Goal: Task Accomplishment & Management: Complete application form

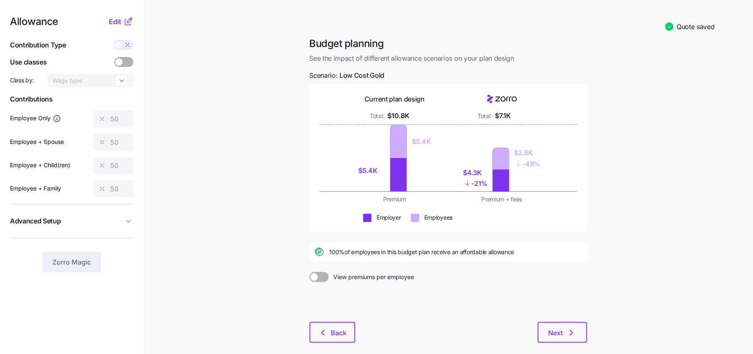
click at [105, 139] on icon at bounding box center [102, 142] width 7 height 7
click at [112, 27] on div "Allowance Edit Contribution Type Use classes Class by: Wage type Contributions …" at bounding box center [71, 145] width 123 height 256
click at [117, 26] on span "Edit" at bounding box center [115, 22] width 12 height 10
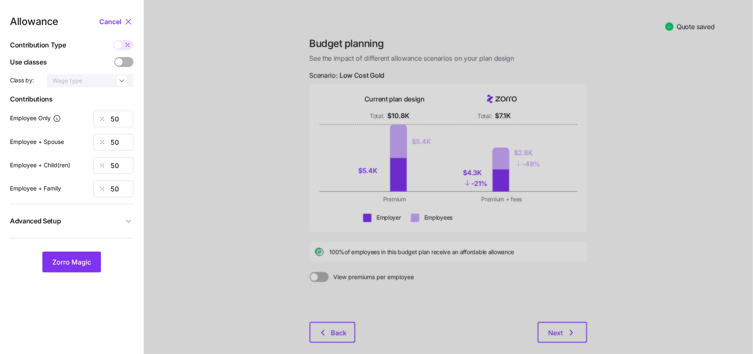
drag, startPoint x: 125, startPoint y: 198, endPoint x: 93, endPoint y: 198, distance: 31.6
click at [93, 198] on div "Allowance Cancel Contribution Type Use classes Class by: Wage type Contribution…" at bounding box center [71, 145] width 123 height 256
click at [124, 192] on input "50" at bounding box center [113, 188] width 40 height 17
type input "5"
click at [84, 260] on span "Zorro Magic" at bounding box center [71, 262] width 39 height 10
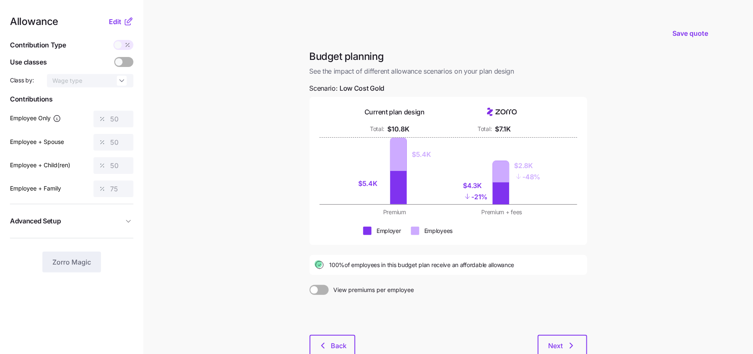
click at [127, 21] on icon at bounding box center [128, 22] width 10 height 10
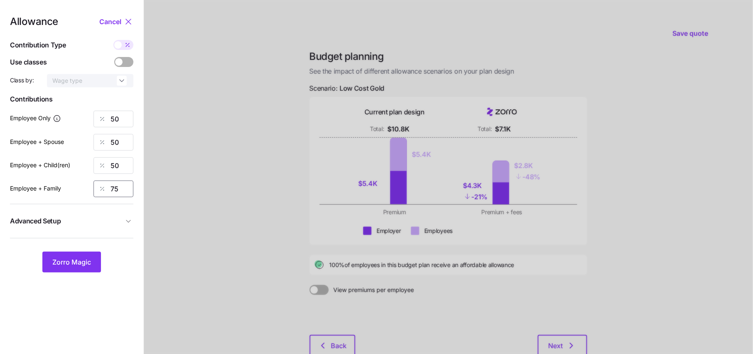
drag, startPoint x: 123, startPoint y: 191, endPoint x: 54, endPoint y: 191, distance: 68.6
click at [54, 191] on div "Employee + Family 75" at bounding box center [71, 188] width 123 height 17
type input "50"
click at [60, 261] on span "Zorro Magic" at bounding box center [71, 262] width 39 height 10
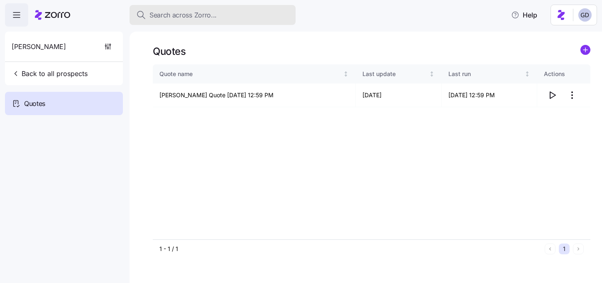
click at [203, 17] on span "Search across Zorro..." at bounding box center [183, 15] width 67 height 10
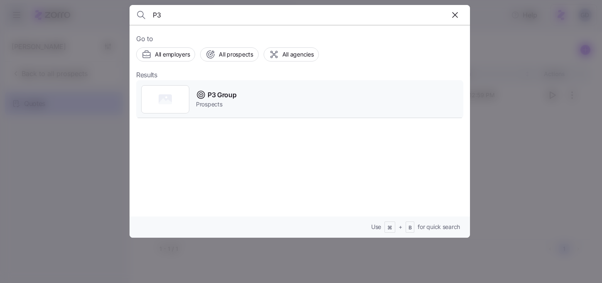
type input "P3"
click at [221, 101] on span "Prospects" at bounding box center [216, 104] width 40 height 8
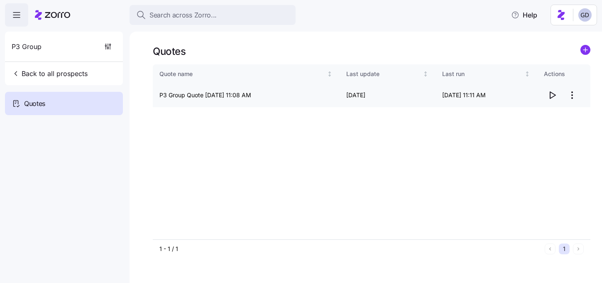
click at [551, 98] on icon "button" at bounding box center [553, 95] width 5 height 7
click at [16, 71] on icon "button" at bounding box center [16, 73] width 8 height 8
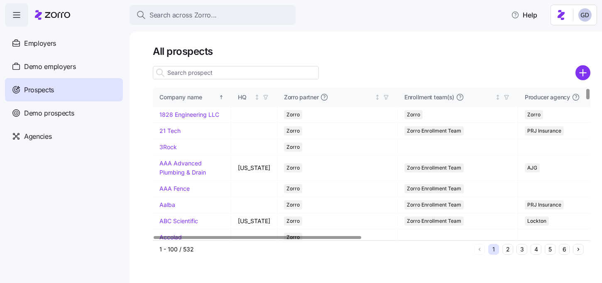
click at [210, 74] on input at bounding box center [236, 72] width 166 height 13
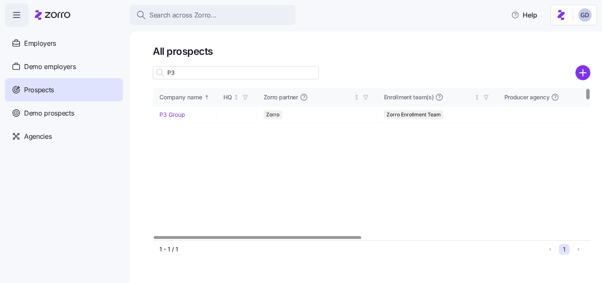
type input "P"
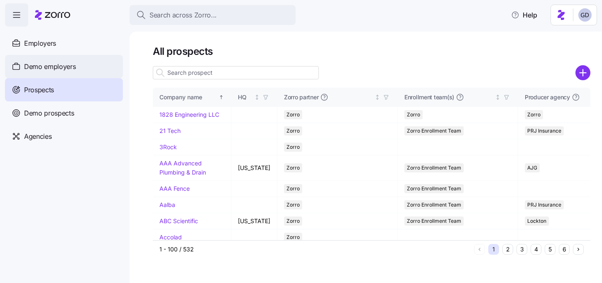
click at [63, 64] on span "Demo employers" at bounding box center [50, 66] width 52 height 10
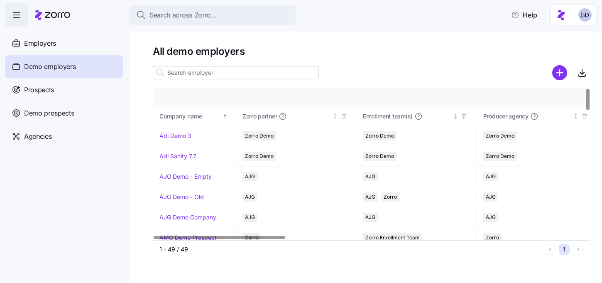
click at [206, 76] on input at bounding box center [236, 72] width 166 height 13
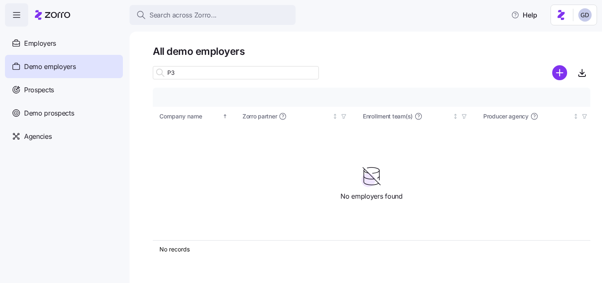
type input "P"
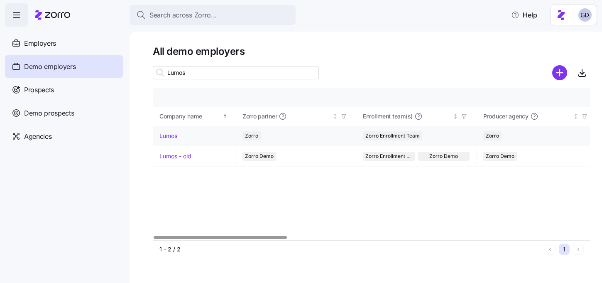
type input "Lumos"
click at [165, 134] on link "Lumos" at bounding box center [169, 136] width 18 height 8
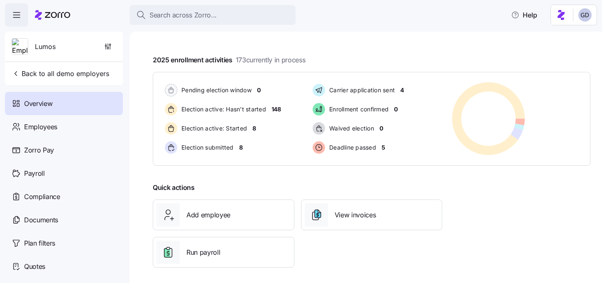
scroll to position [139, 0]
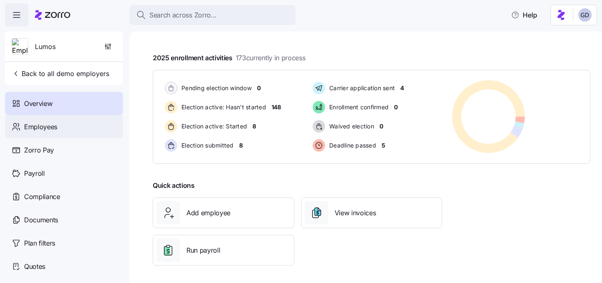
click at [57, 128] on span "Employees" at bounding box center [40, 127] width 33 height 10
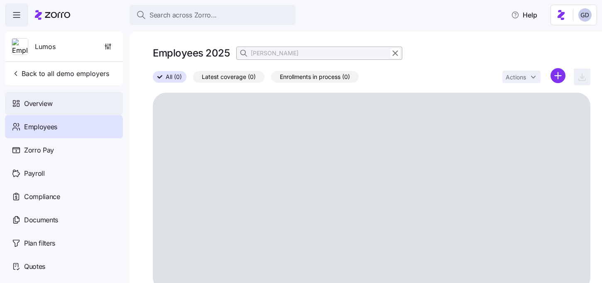
click at [49, 98] on span "Overview" at bounding box center [38, 103] width 28 height 10
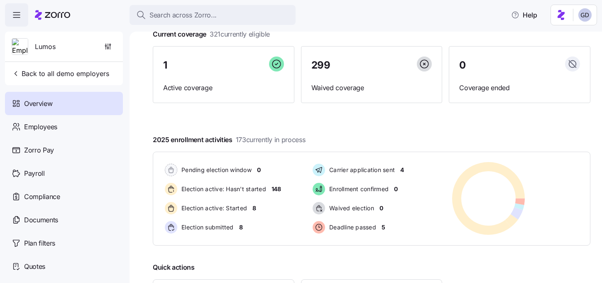
scroll to position [142, 0]
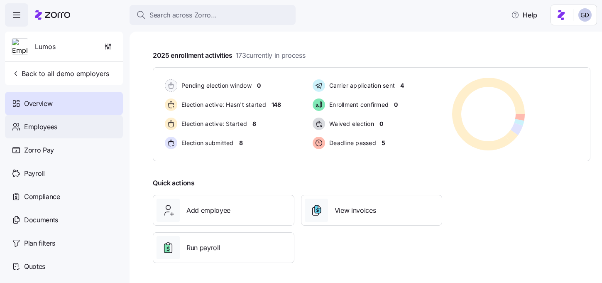
click at [10, 131] on div "Employees" at bounding box center [64, 126] width 118 height 23
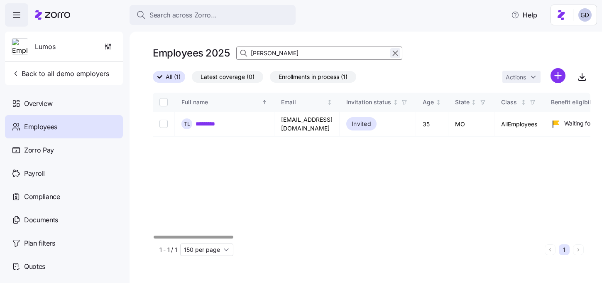
click at [398, 53] on icon "button" at bounding box center [395, 53] width 9 height 10
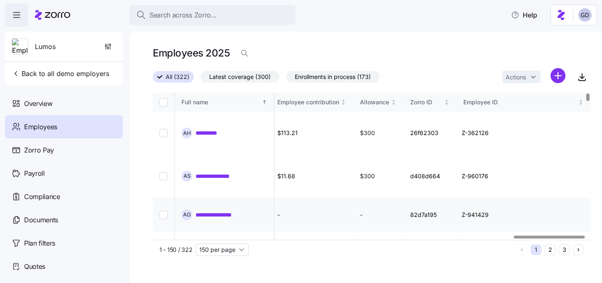
scroll to position [0, 2226]
click at [243, 56] on icon "button" at bounding box center [245, 53] width 8 height 8
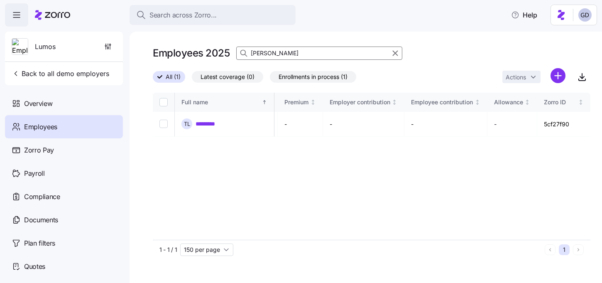
scroll to position [0, 1963]
type input "Ted L"
click at [207, 123] on link "*********" at bounding box center [210, 124] width 28 height 8
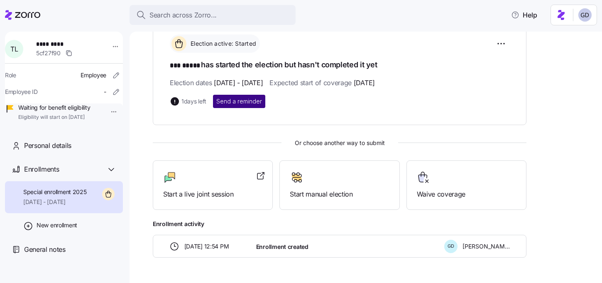
scroll to position [125, 0]
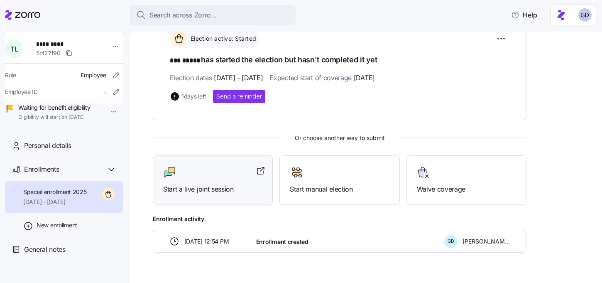
click at [183, 182] on div "Start a live joint session" at bounding box center [212, 180] width 99 height 29
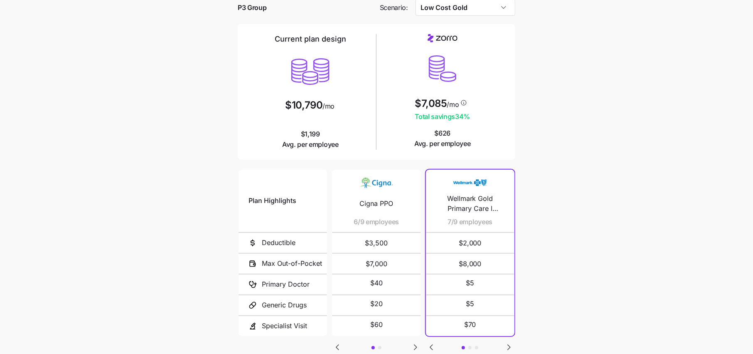
scroll to position [98, 0]
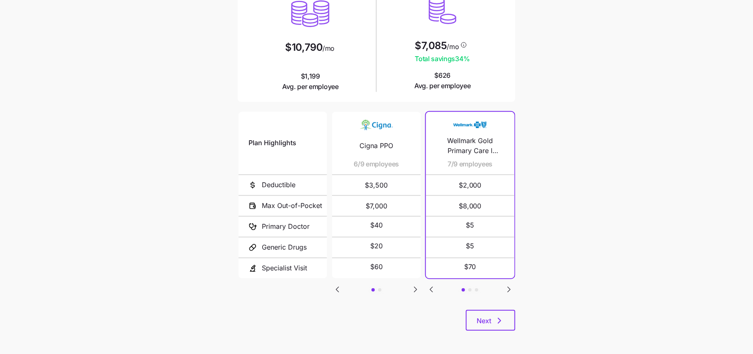
click at [508, 287] on icon "Go to next slide" at bounding box center [509, 289] width 2 height 5
click at [414, 291] on icon "Go to next slide" at bounding box center [416, 289] width 10 height 10
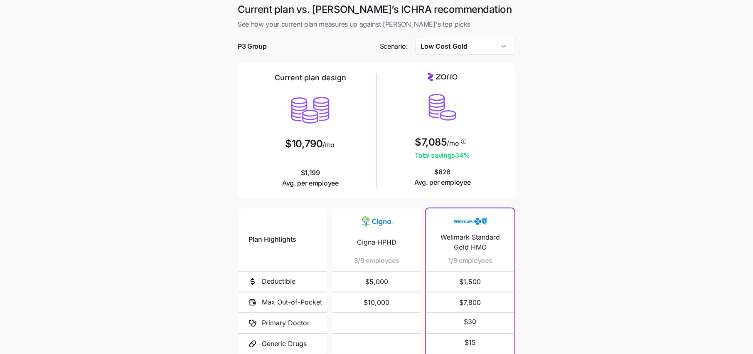
scroll to position [1, 0]
click at [484, 46] on input "Low Cost Gold" at bounding box center [466, 47] width 100 height 17
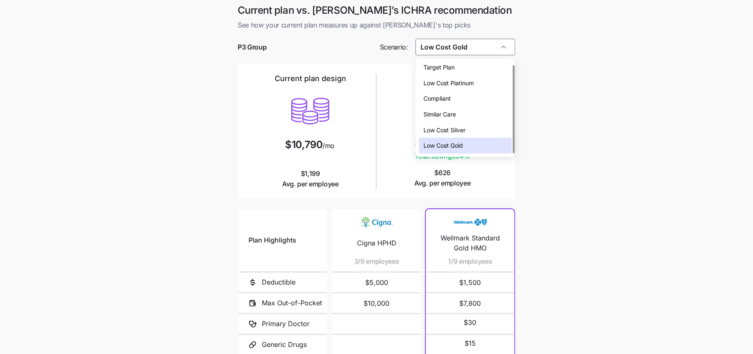
click at [451, 131] on span "Low Cost Silver" at bounding box center [445, 129] width 42 height 9
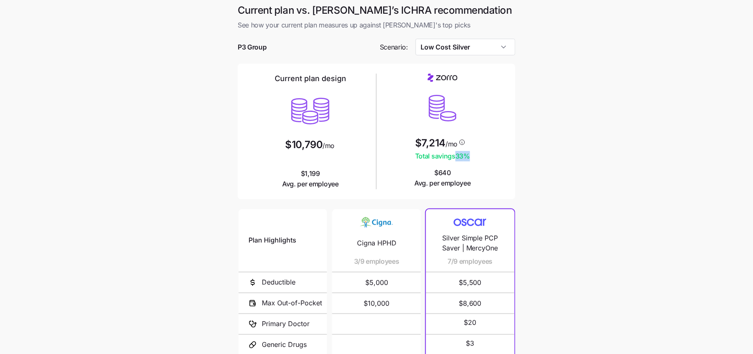
drag, startPoint x: 455, startPoint y: 157, endPoint x: 472, endPoint y: 157, distance: 16.6
click at [472, 157] on div "$7,214 /mo Total savings 33 % $640 Avg. per employee" at bounding box center [442, 131] width 125 height 115
click at [479, 167] on div "$7,214 /mo Total savings 33 % $640 Avg. per employee" at bounding box center [442, 131] width 125 height 115
click at [467, 45] on input "Low Cost Silver" at bounding box center [466, 47] width 100 height 17
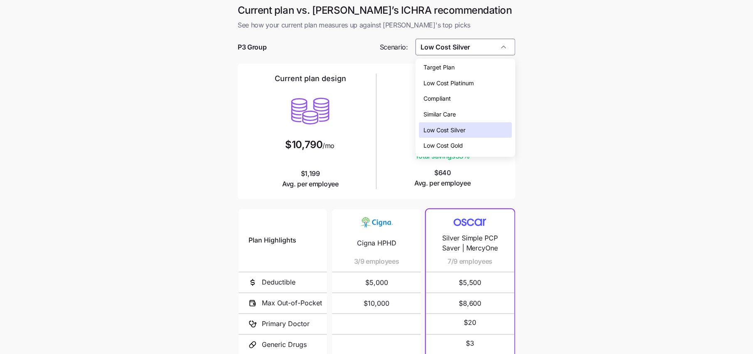
click at [458, 146] on span "Low Cost Gold" at bounding box center [443, 145] width 39 height 9
type input "Low Cost Gold"
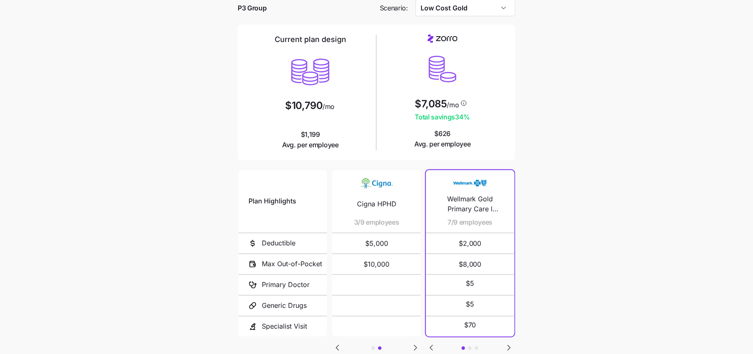
scroll to position [37, 0]
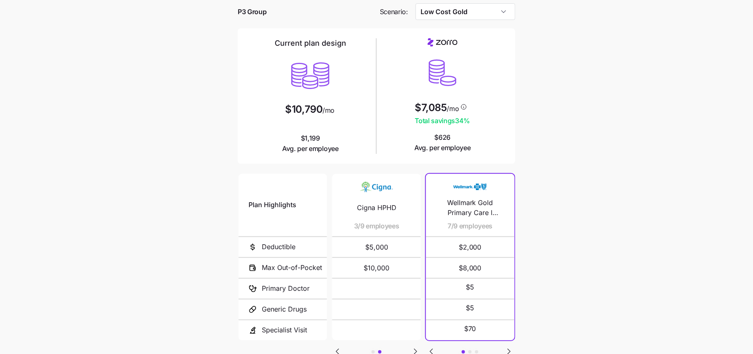
click at [335, 349] on icon "Go to previous slide" at bounding box center [337, 351] width 10 height 10
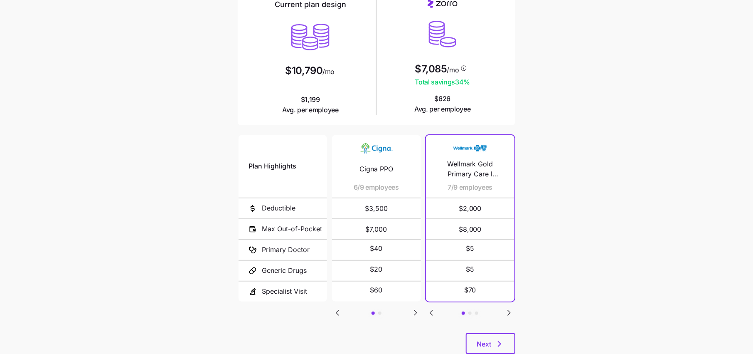
scroll to position [77, 0]
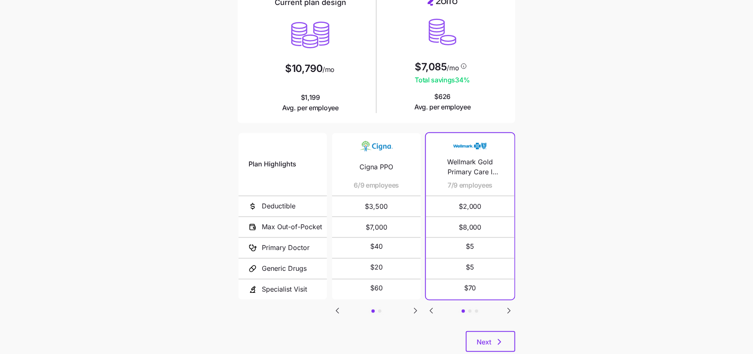
click at [504, 308] on icon "Go to next slide" at bounding box center [509, 310] width 10 height 10
click at [510, 310] on icon "Go to next slide" at bounding box center [509, 310] width 10 height 10
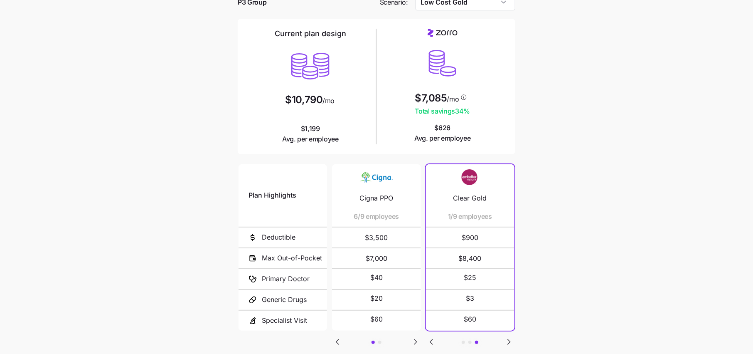
scroll to position [100, 0]
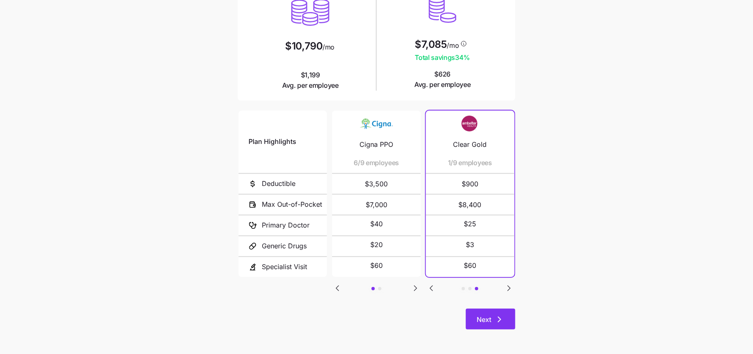
click at [503, 323] on icon "button" at bounding box center [499, 319] width 10 height 10
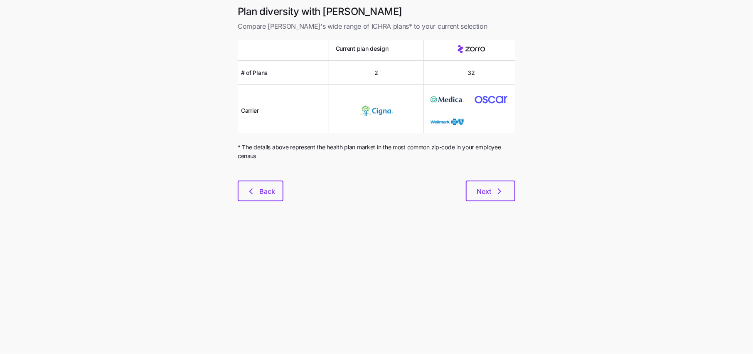
click at [477, 203] on div "Plan diversity with Zorro Compare Zorro's wide range of ICHRA plans* to your cu…" at bounding box center [376, 108] width 291 height 206
click at [491, 193] on span "Next" at bounding box center [491, 191] width 28 height 10
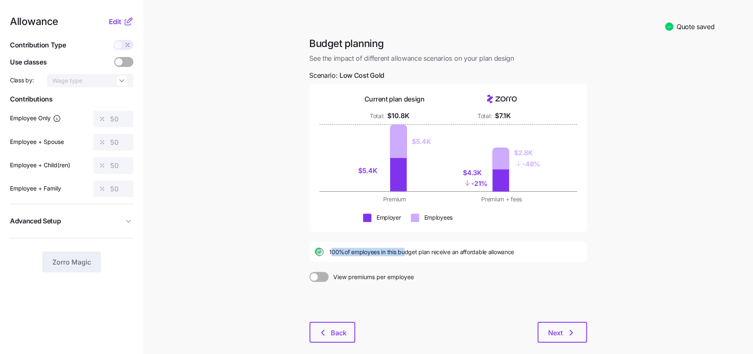
drag, startPoint x: 330, startPoint y: 252, endPoint x: 442, endPoint y: 253, distance: 111.4
click at [441, 253] on span "100% of employees in this budget plan receive an affordable allowance" at bounding box center [421, 252] width 185 height 8
click at [532, 257] on div "100% of employees in this budget plan receive an affordable allowance" at bounding box center [449, 252] width 278 height 20
click at [333, 331] on span "Back" at bounding box center [339, 332] width 16 height 10
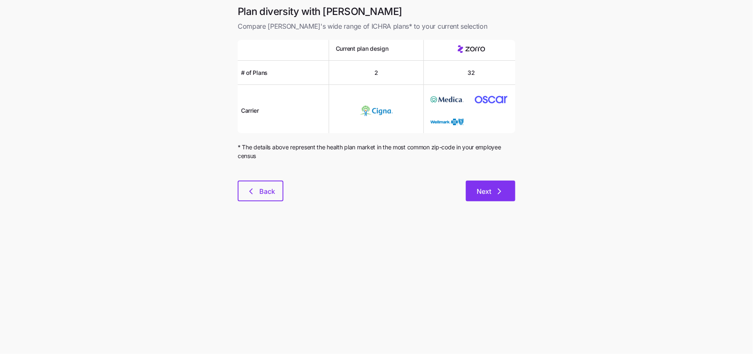
click at [509, 192] on button "Next" at bounding box center [490, 190] width 49 height 21
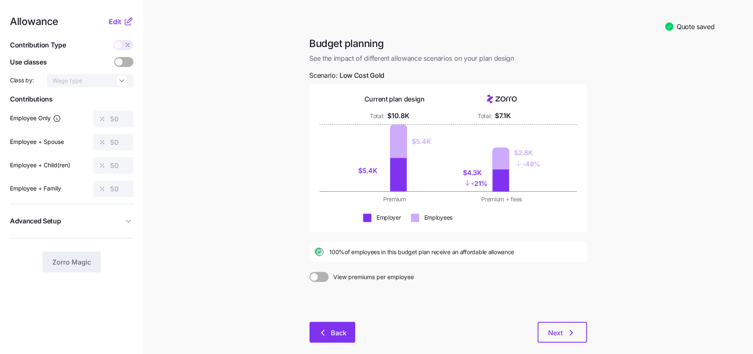
click at [332, 330] on span "Back" at bounding box center [339, 332] width 16 height 10
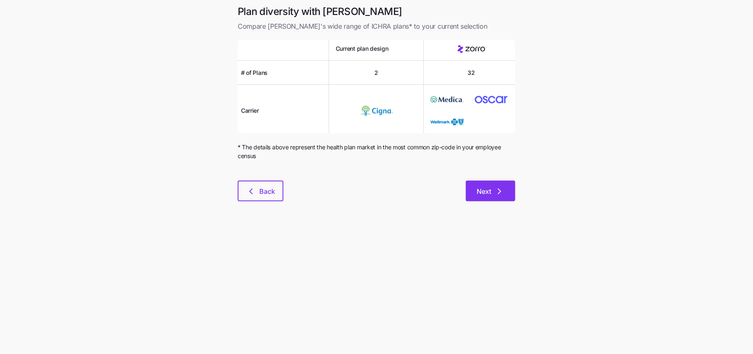
click at [509, 191] on button "Next" at bounding box center [490, 190] width 49 height 21
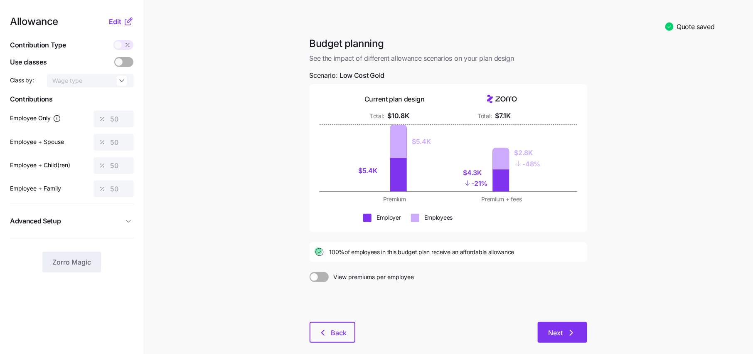
click at [554, 330] on span "Next" at bounding box center [555, 332] width 15 height 10
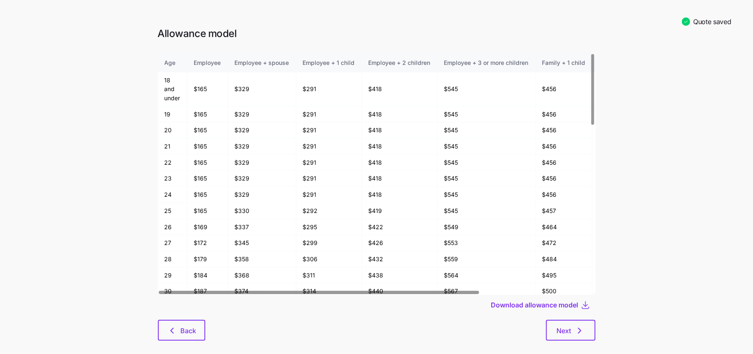
click at [582, 341] on div "Allowance model Age Employee Employee + spouse Employee + 1 child Employee + 2 …" at bounding box center [376, 188] width 451 height 323
click at [582, 330] on icon "button" at bounding box center [580, 330] width 10 height 10
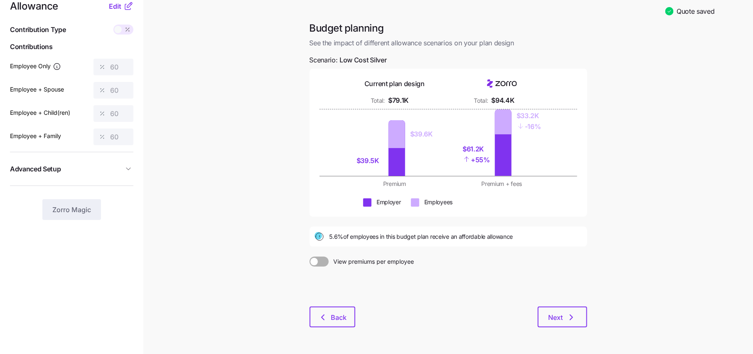
scroll to position [16, 0]
click at [339, 322] on button "Back" at bounding box center [333, 316] width 46 height 21
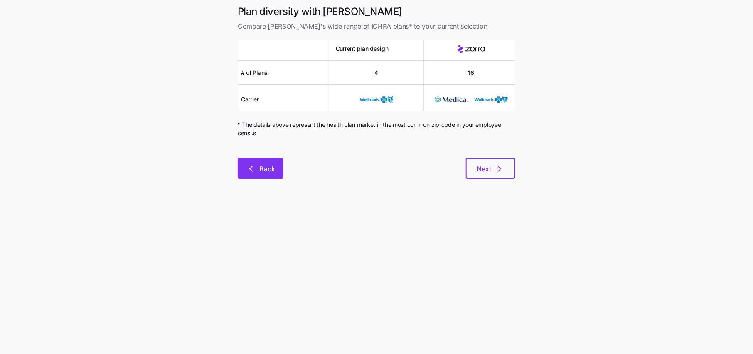
click at [273, 177] on button "Back" at bounding box center [261, 168] width 46 height 21
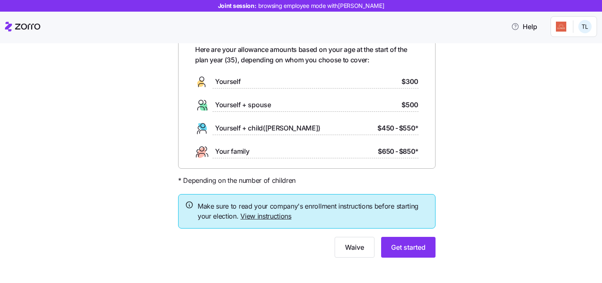
scroll to position [45, 0]
click at [415, 242] on button "Get started" at bounding box center [408, 247] width 54 height 21
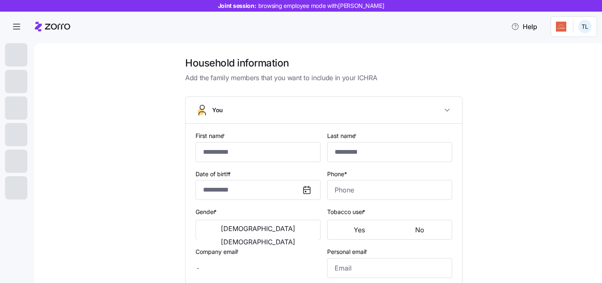
type input "***"
type input "*****"
type input "[EMAIL_ADDRESS][DOMAIN_NAME]"
type input "**********"
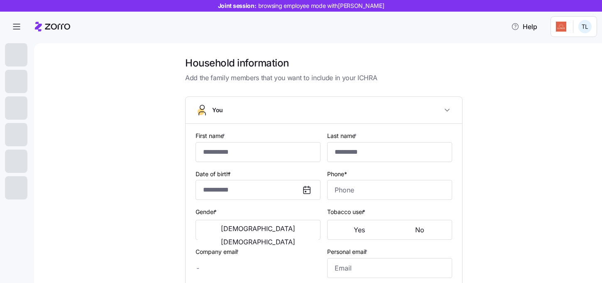
checkbox input "true"
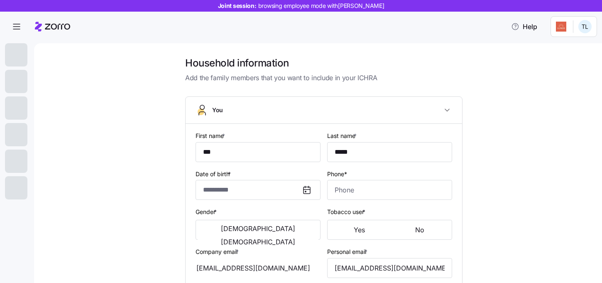
type input "**********"
type input "[PHONE_NUMBER]"
type input "[DEMOGRAPHIC_DATA] citizen"
type input "Single"
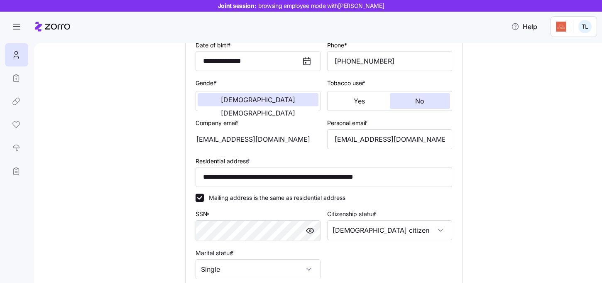
scroll to position [245, 0]
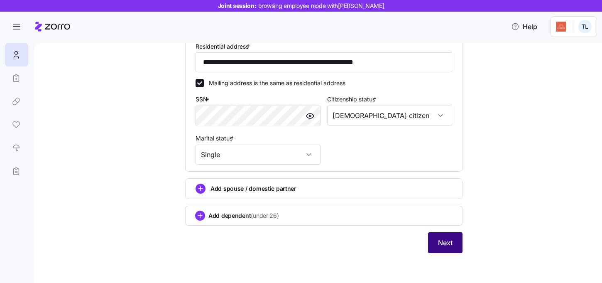
click at [453, 244] on button "Next" at bounding box center [445, 242] width 34 height 21
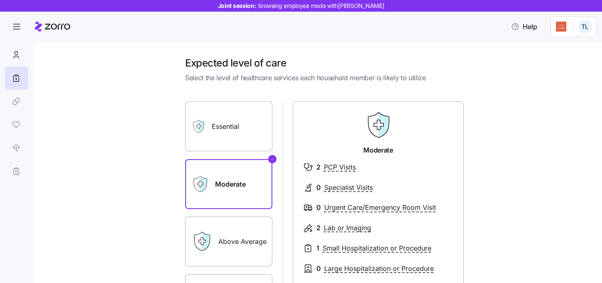
click at [258, 140] on label "Essential" at bounding box center [228, 126] width 87 height 50
click at [0, 0] on input "Essential" at bounding box center [0, 0] width 0 height 0
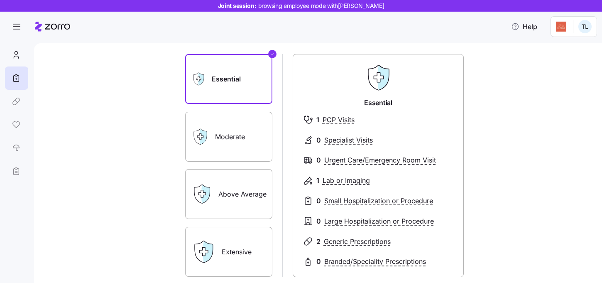
scroll to position [51, 0]
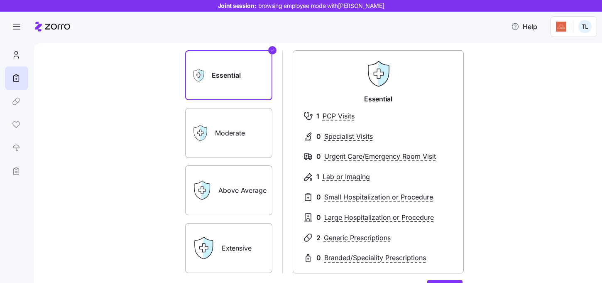
click at [230, 189] on label "Above Average" at bounding box center [228, 190] width 87 height 50
click at [0, 0] on input "Above Average" at bounding box center [0, 0] width 0 height 0
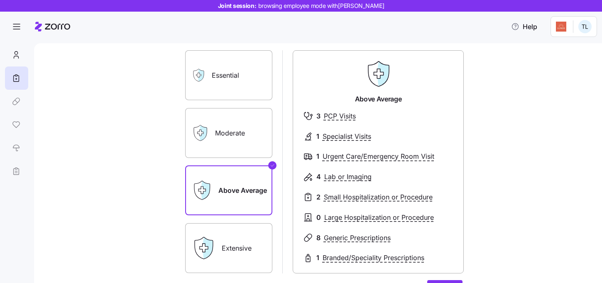
scroll to position [71, 0]
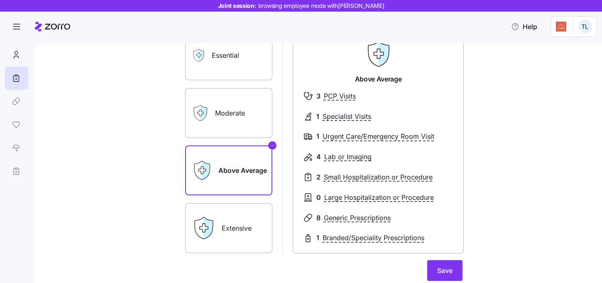
click at [252, 225] on label "Extensive" at bounding box center [228, 228] width 87 height 50
click at [0, 0] on input "Extensive" at bounding box center [0, 0] width 0 height 0
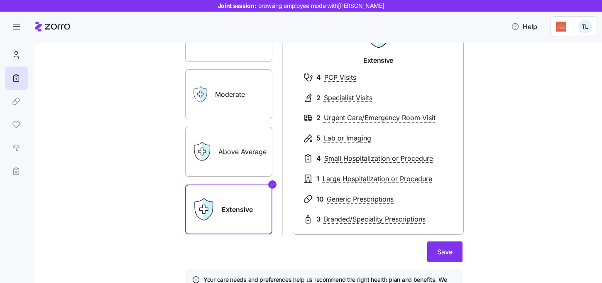
scroll to position [92, 0]
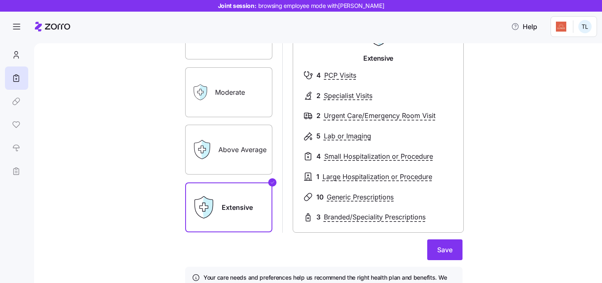
click at [239, 144] on label "Above Average" at bounding box center [228, 150] width 87 height 50
click at [0, 0] on input "Above Average" at bounding box center [0, 0] width 0 height 0
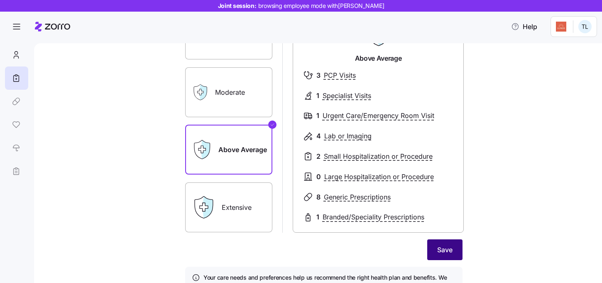
click at [442, 246] on span "Save" at bounding box center [445, 250] width 15 height 10
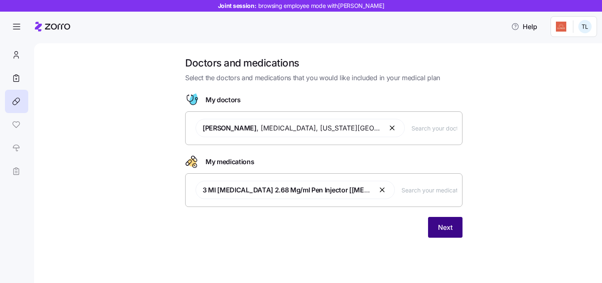
click at [450, 227] on span "Next" at bounding box center [445, 227] width 15 height 10
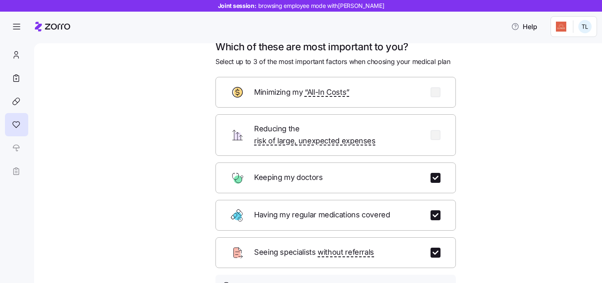
scroll to position [27, 0]
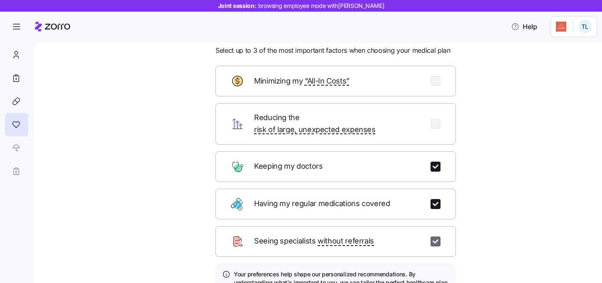
click at [431, 236] on input "checkbox" at bounding box center [436, 241] width 10 height 10
checkbox input "false"
click at [438, 81] on input "checkbox" at bounding box center [436, 81] width 10 height 10
click at [432, 79] on input "checkbox" at bounding box center [436, 81] width 10 height 10
checkbox input "false"
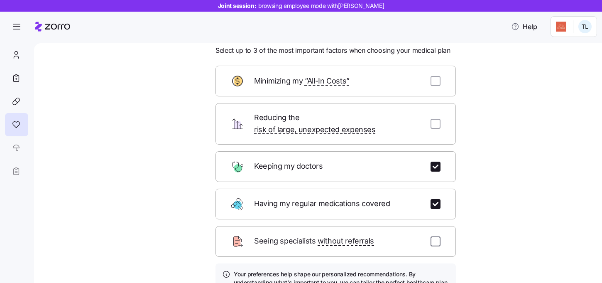
click at [438, 236] on input "checkbox" at bounding box center [436, 241] width 10 height 10
checkbox input "true"
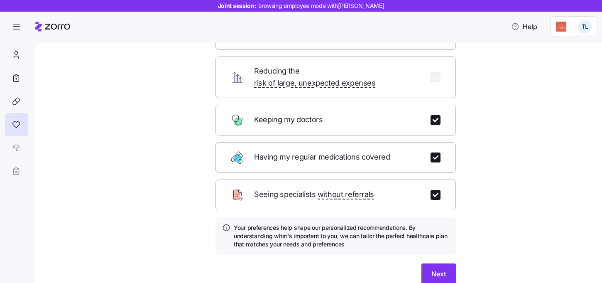
scroll to position [97, 0]
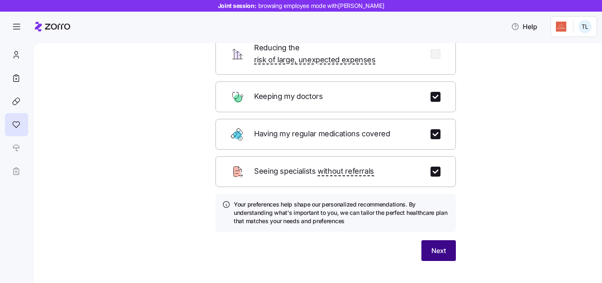
click at [437, 246] on span "Next" at bounding box center [439, 251] width 15 height 10
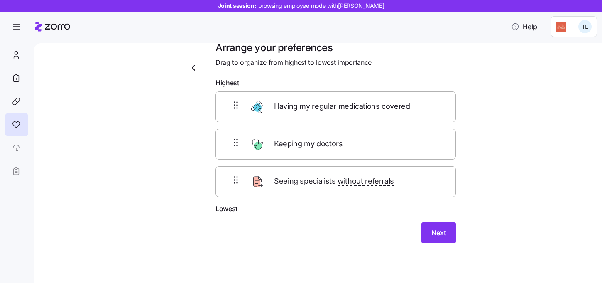
scroll to position [15, 0]
click at [440, 226] on button "Next" at bounding box center [439, 233] width 34 height 21
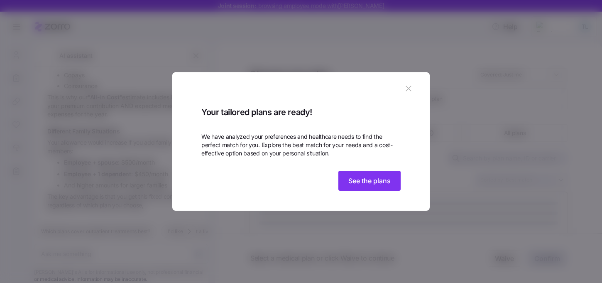
scroll to position [354, 0]
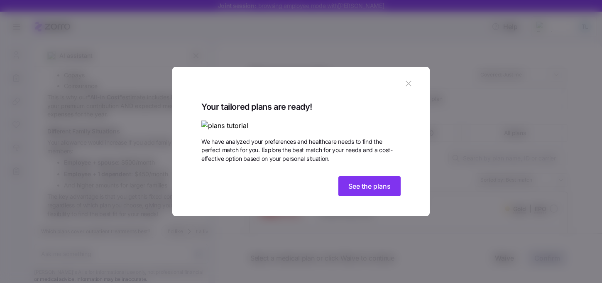
click at [359, 199] on div "Your tailored plans are ready! We have analyzed your preferences and healthcare…" at bounding box center [301, 149] width 199 height 99
click at [359, 191] on span "See the plans" at bounding box center [370, 186] width 42 height 10
type textarea "x"
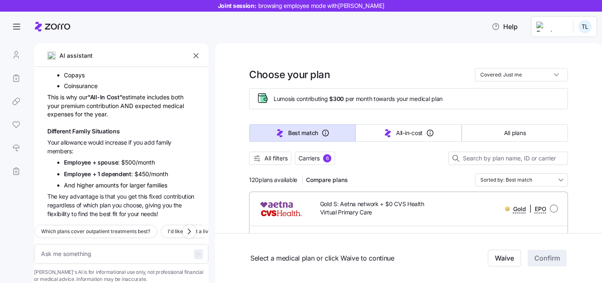
click at [194, 57] on icon "button" at bounding box center [196, 55] width 5 height 5
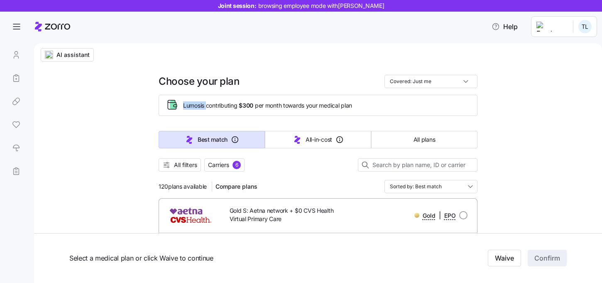
drag, startPoint x: 181, startPoint y: 106, endPoint x: 207, endPoint y: 107, distance: 25.8
click at [207, 107] on div "Lumos is contributing $300 per month towards your medical plan" at bounding box center [318, 105] width 305 height 14
drag, startPoint x: 243, startPoint y: 106, endPoint x: 290, endPoint y: 106, distance: 47.0
click at [290, 106] on span "Lumos is contributing $300 per month towards your medical plan" at bounding box center [267, 105] width 169 height 8
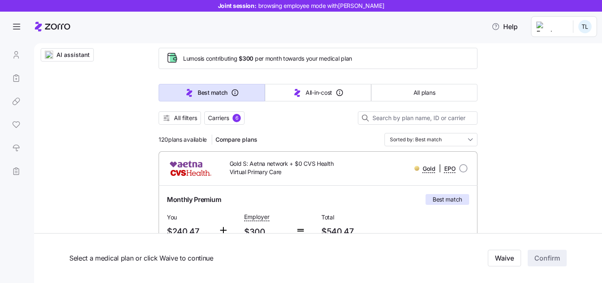
scroll to position [46, 0]
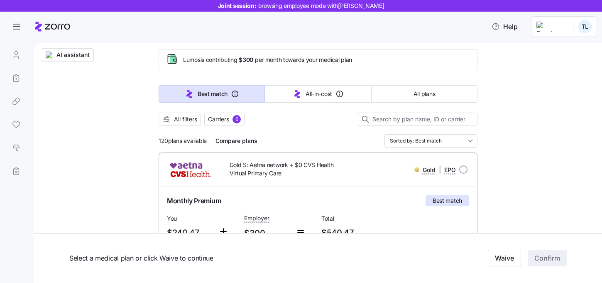
drag, startPoint x: 160, startPoint y: 140, endPoint x: 205, endPoint y: 141, distance: 45.3
click at [205, 141] on span "120 plans available" at bounding box center [183, 141] width 48 height 8
click at [181, 122] on span "All filters" at bounding box center [185, 119] width 23 height 8
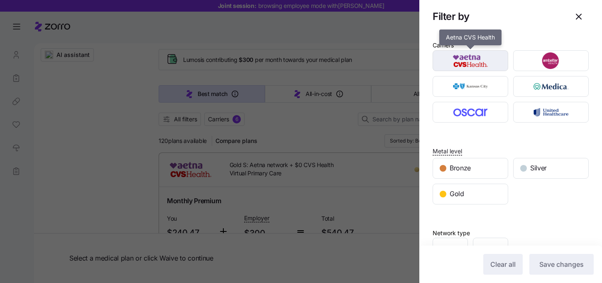
click at [487, 66] on img "button" at bounding box center [470, 60] width 61 height 17
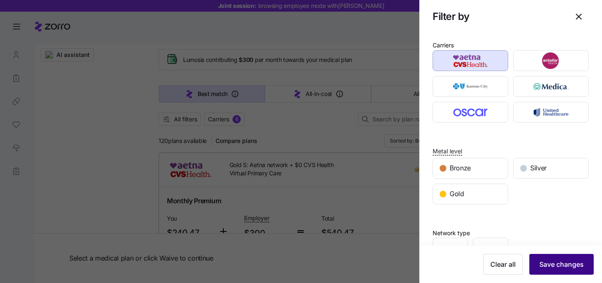
click at [575, 266] on span "Save changes" at bounding box center [562, 264] width 44 height 10
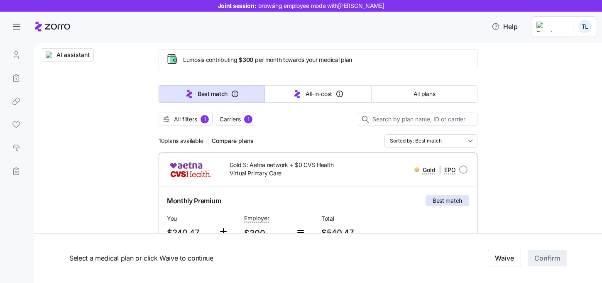
drag, startPoint x: 158, startPoint y: 139, endPoint x: 206, endPoint y: 140, distance: 47.8
click at [310, 152] on div "Gold S: Aetna network + $0 CVS Health Virtual Primary Care Gold | EPO" at bounding box center [318, 169] width 319 height 34
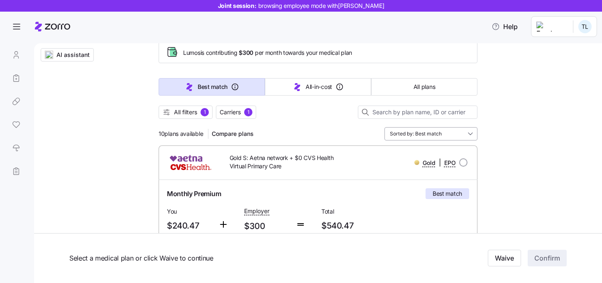
click at [447, 136] on input "Sorted by: Best match" at bounding box center [431, 133] width 93 height 13
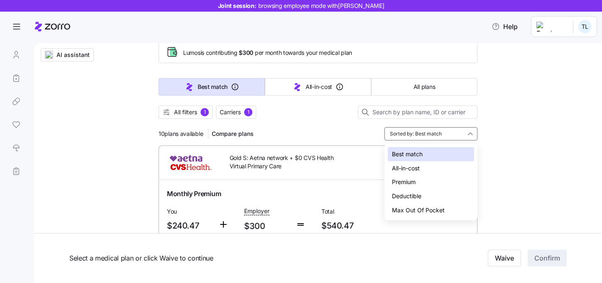
click at [425, 186] on div "Premium" at bounding box center [431, 182] width 86 height 14
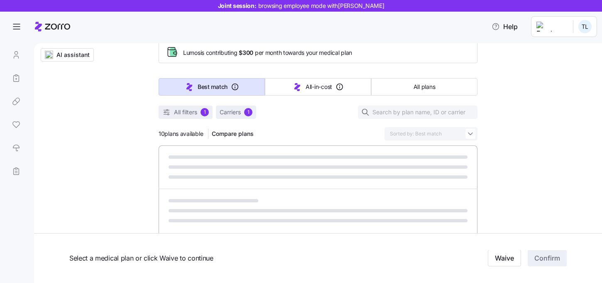
type input "Sorted by: Premium"
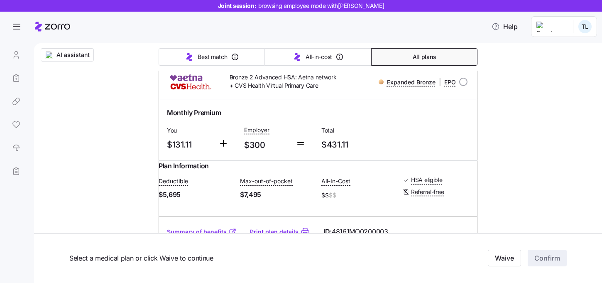
scroll to position [0, 0]
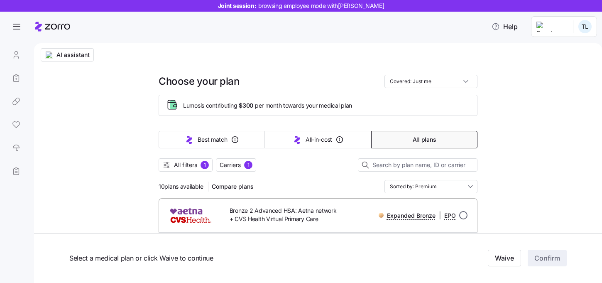
click at [462, 214] on input "radio" at bounding box center [464, 215] width 8 height 8
radio input "true"
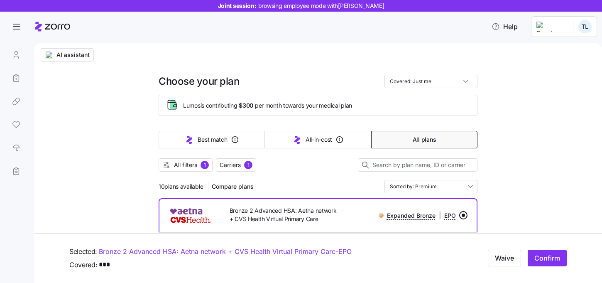
click at [462, 217] on input "radio" at bounding box center [464, 215] width 8 height 8
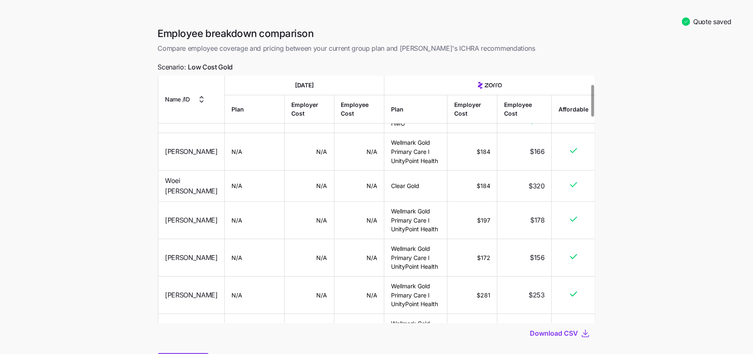
scroll to position [45, 0]
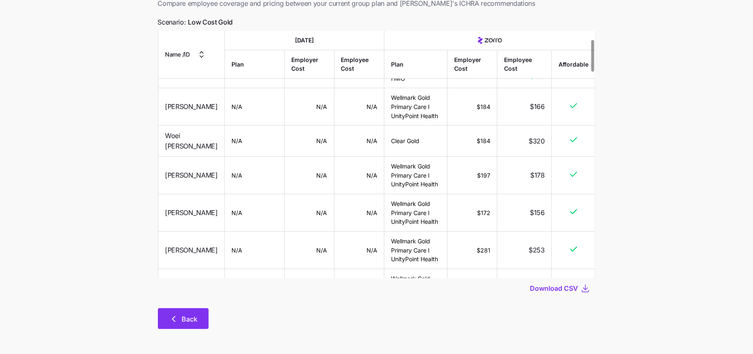
click at [187, 314] on span "Back" at bounding box center [190, 319] width 16 height 10
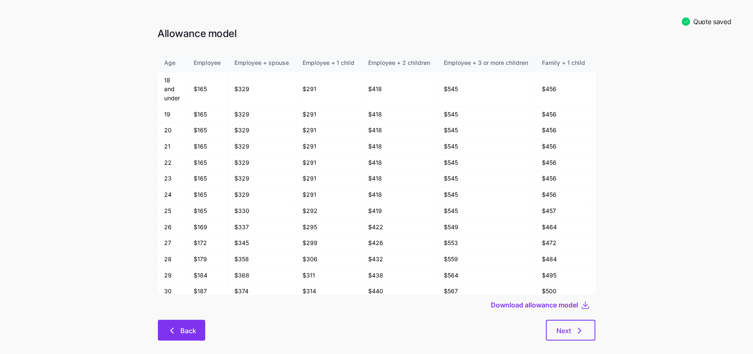
click at [187, 325] on button "Back" at bounding box center [181, 330] width 47 height 21
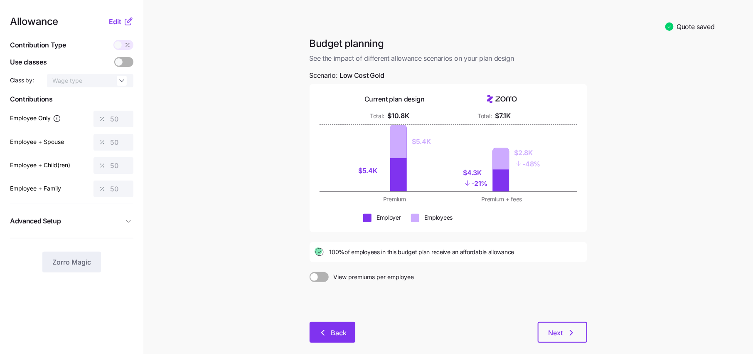
click at [340, 328] on span "Back" at bounding box center [339, 332] width 16 height 10
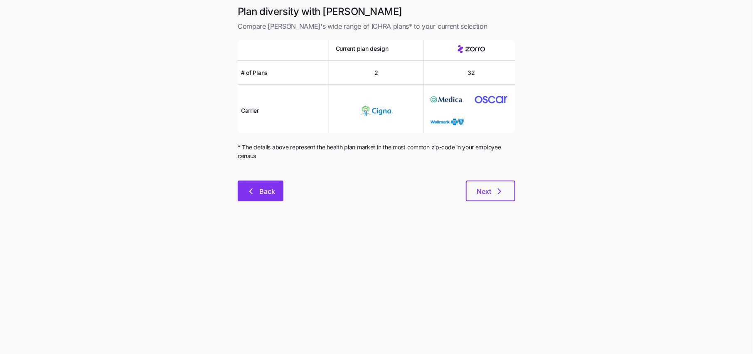
click at [262, 186] on button "Back" at bounding box center [261, 190] width 46 height 21
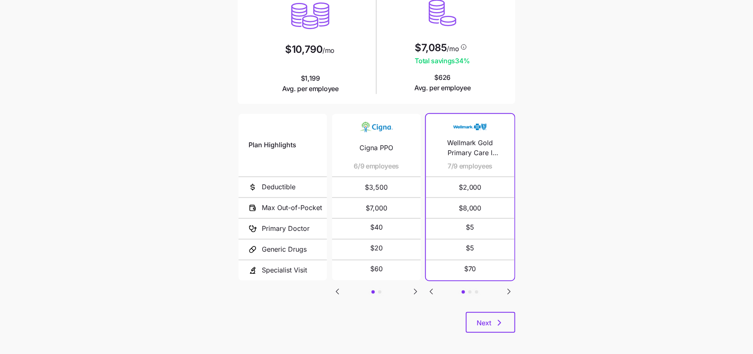
scroll to position [100, 0]
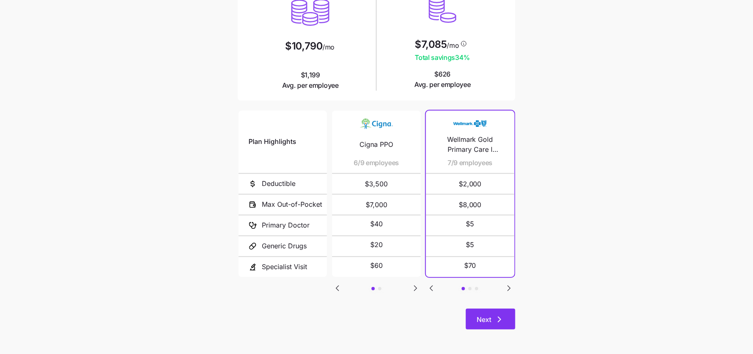
click at [501, 312] on button "Next" at bounding box center [490, 318] width 49 height 21
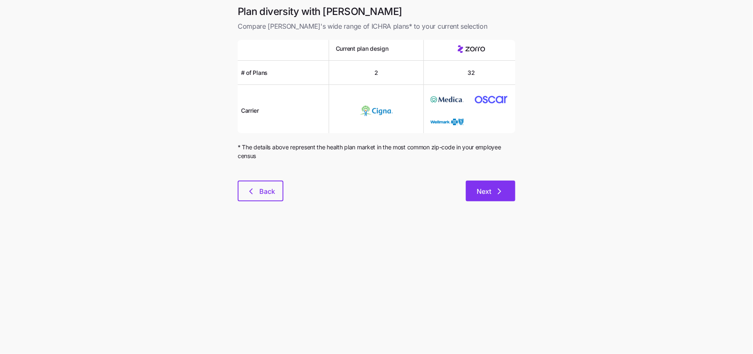
click at [505, 187] on button "Next" at bounding box center [490, 190] width 49 height 21
